Goal: Find specific page/section: Find specific page/section

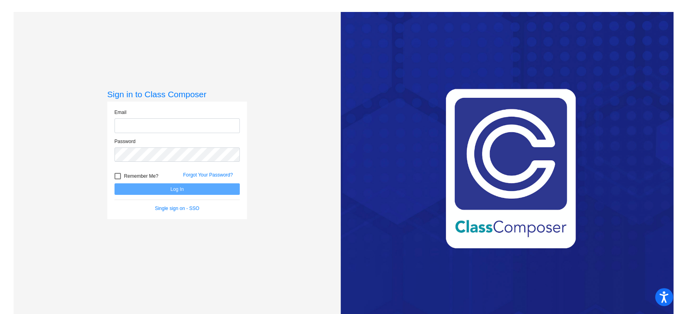
type input "[EMAIL_ADDRESS][DOMAIN_NAME]"
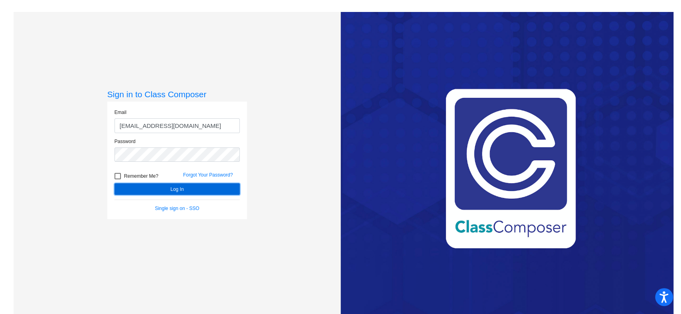
click at [167, 188] on button "Log In" at bounding box center [176, 189] width 125 height 12
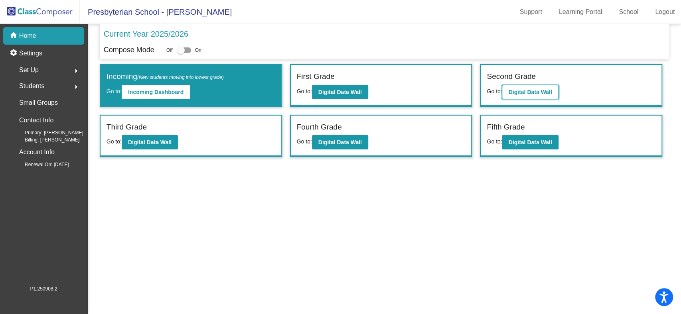
click at [542, 88] on button "Digital Data Wall" at bounding box center [530, 92] width 56 height 14
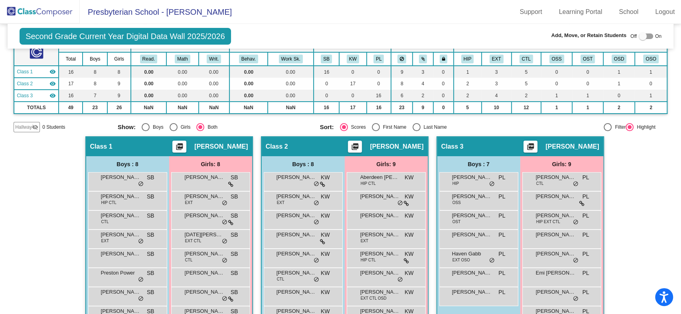
scroll to position [99, 0]
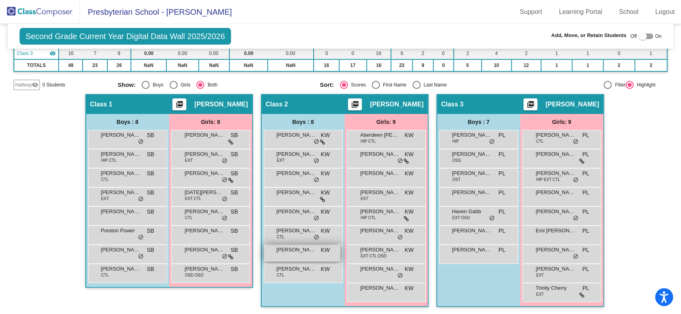
click at [277, 254] on div "[PERSON_NAME] KW lock do_not_disturb_alt" at bounding box center [302, 253] width 76 height 16
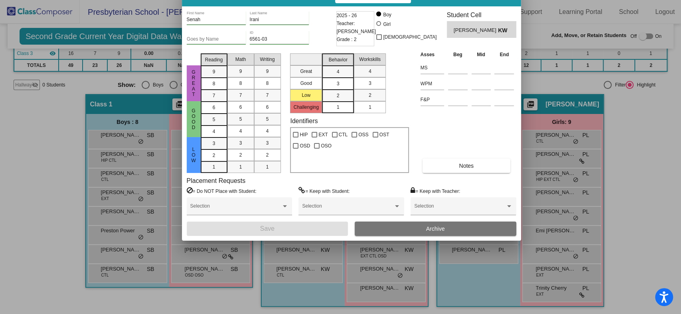
drag, startPoint x: 384, startPoint y: 39, endPoint x: 394, endPoint y: -4, distance: 45.1
click at [394, 0] on html "Accessibility Screen-Reader Guide, Feedback, and Issue Reporting | New window […" at bounding box center [340, 157] width 681 height 314
